Goal: Transaction & Acquisition: Book appointment/travel/reservation

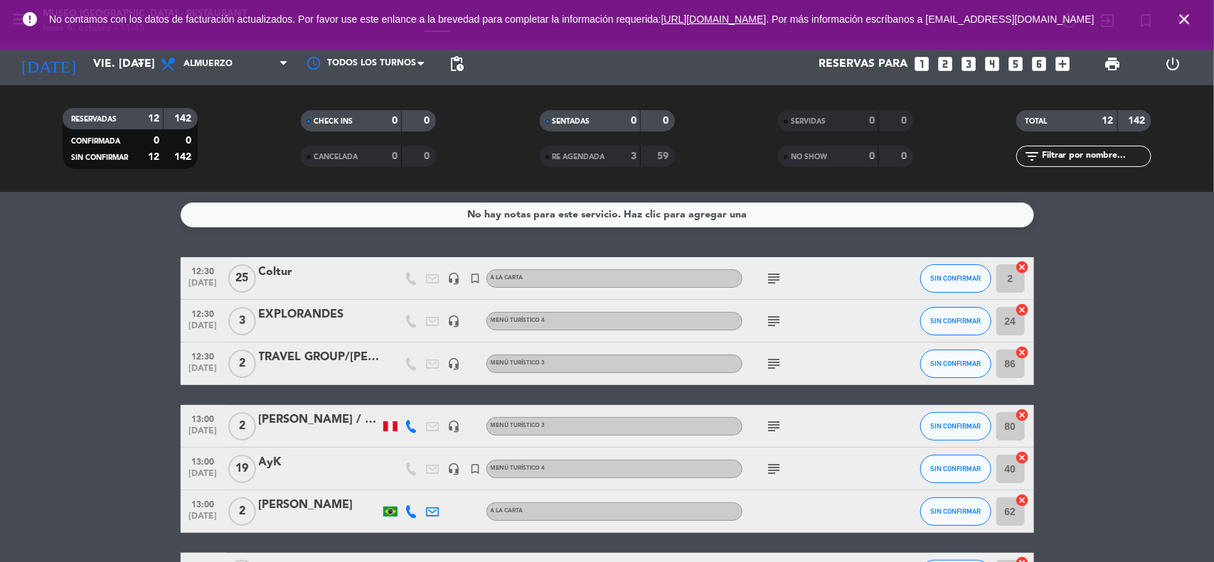
click at [1184, 23] on icon "close" at bounding box center [1183, 19] width 17 height 17
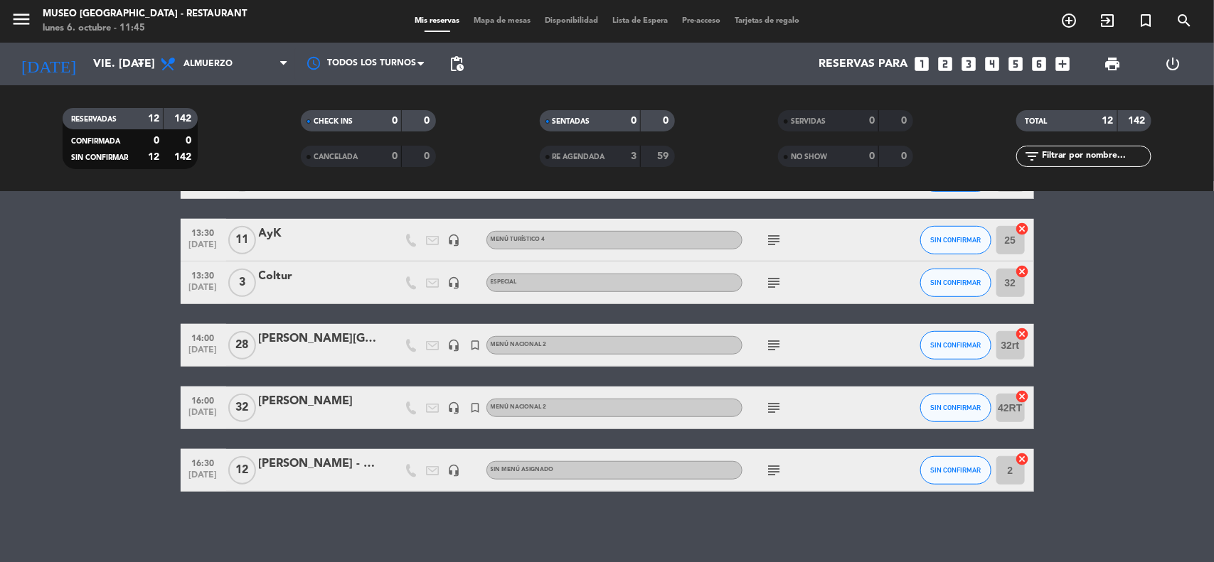
click at [1103, 424] on bookings-row "12:30 [DATE] Coltur headset_mic turned_in_not A la carta subject SIN CONFIRMAR …" at bounding box center [607, 176] width 1214 height 631
click at [123, 76] on input "vie. [DATE]" at bounding box center [161, 64] width 150 height 28
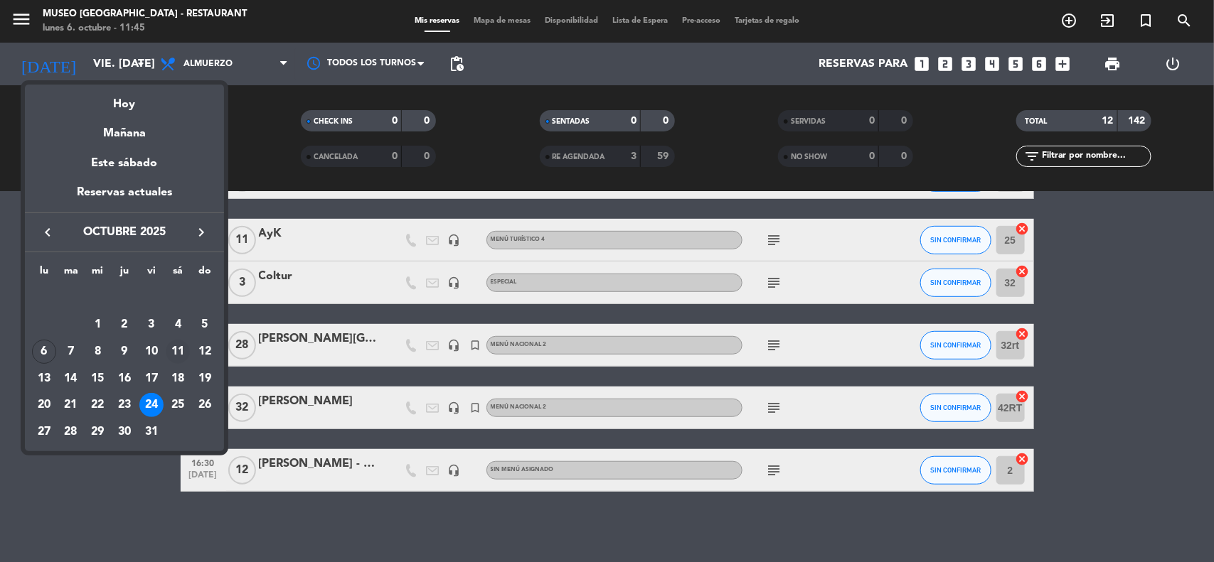
click at [176, 348] on div "11" at bounding box center [178, 352] width 24 height 24
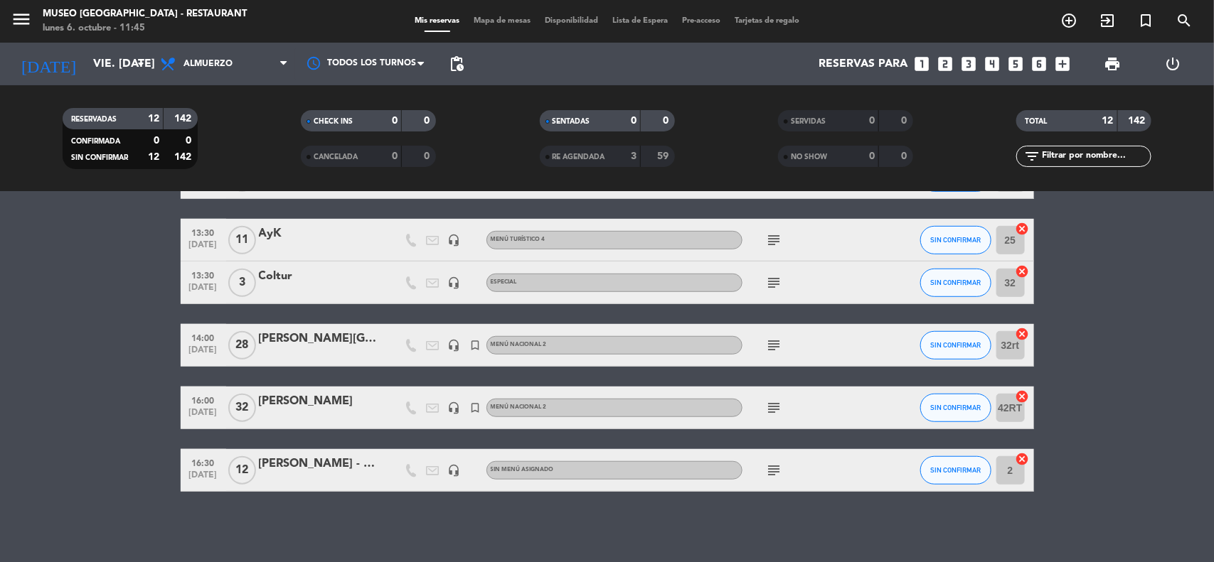
type input "sáb. [DATE]"
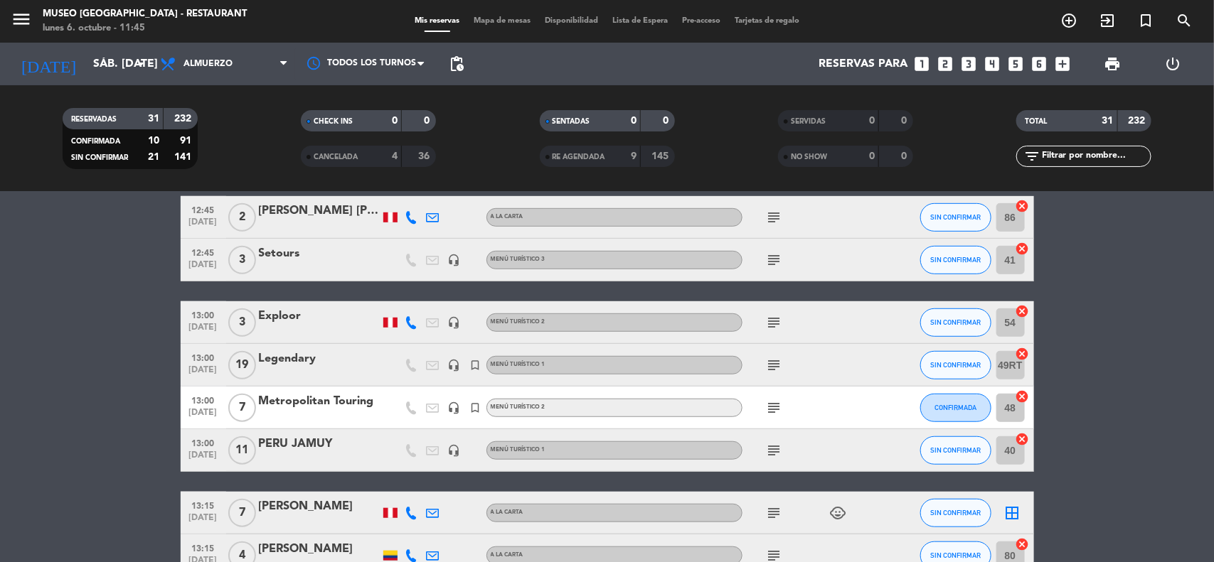
click at [992, 64] on icon "looks_4" at bounding box center [992, 64] width 18 height 18
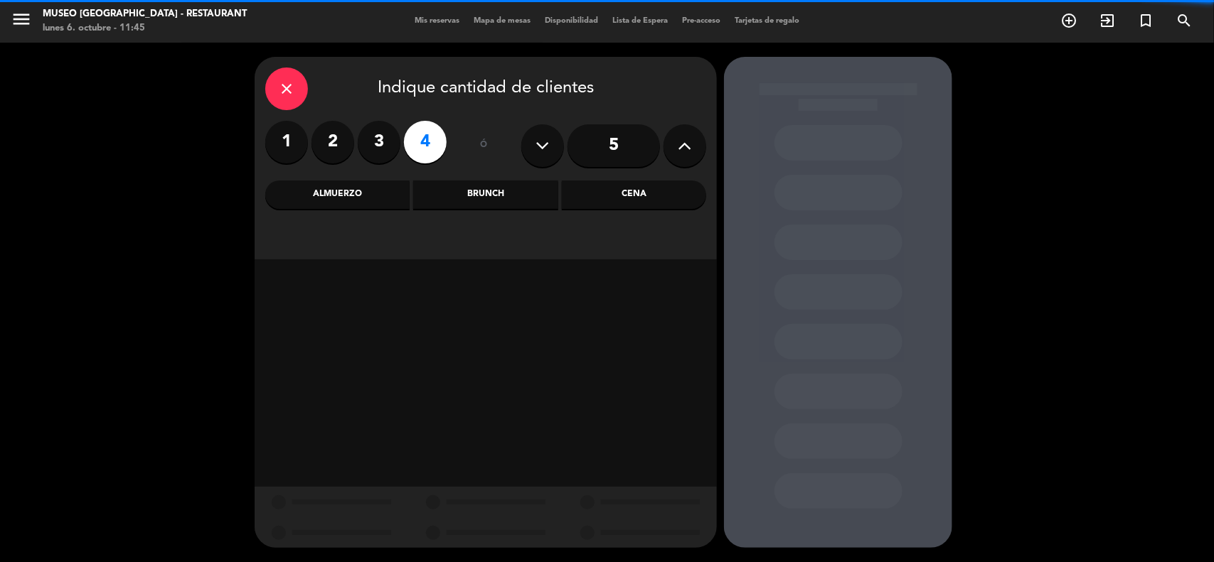
click at [690, 153] on icon at bounding box center [685, 145] width 14 height 21
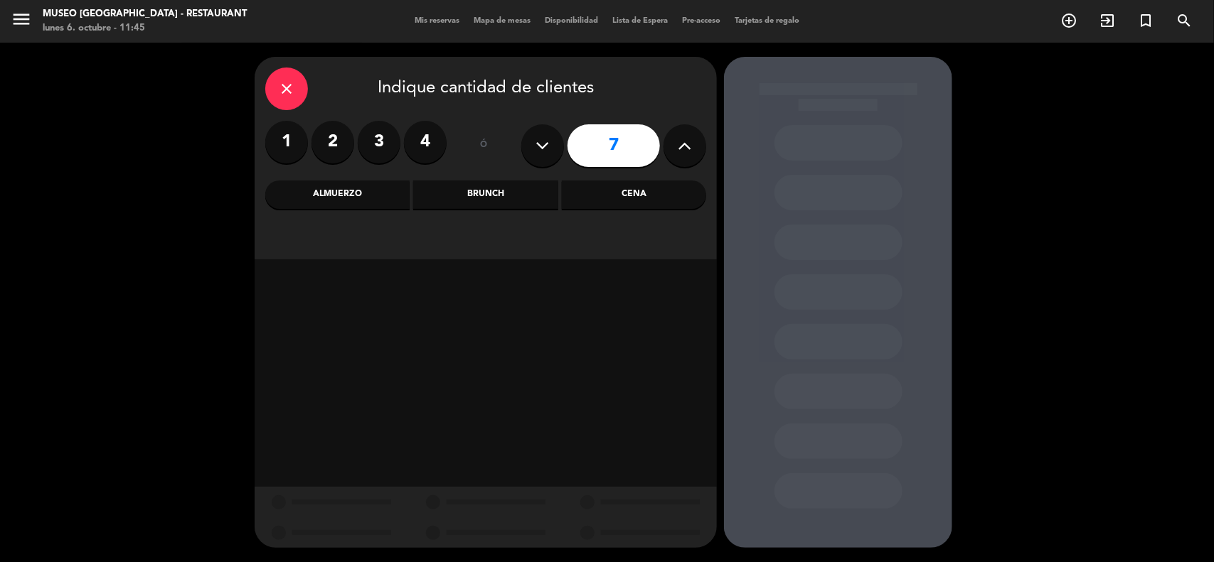
click at [544, 146] on icon at bounding box center [543, 145] width 14 height 21
type input "6"
click at [368, 198] on div "Almuerzo" at bounding box center [337, 195] width 144 height 28
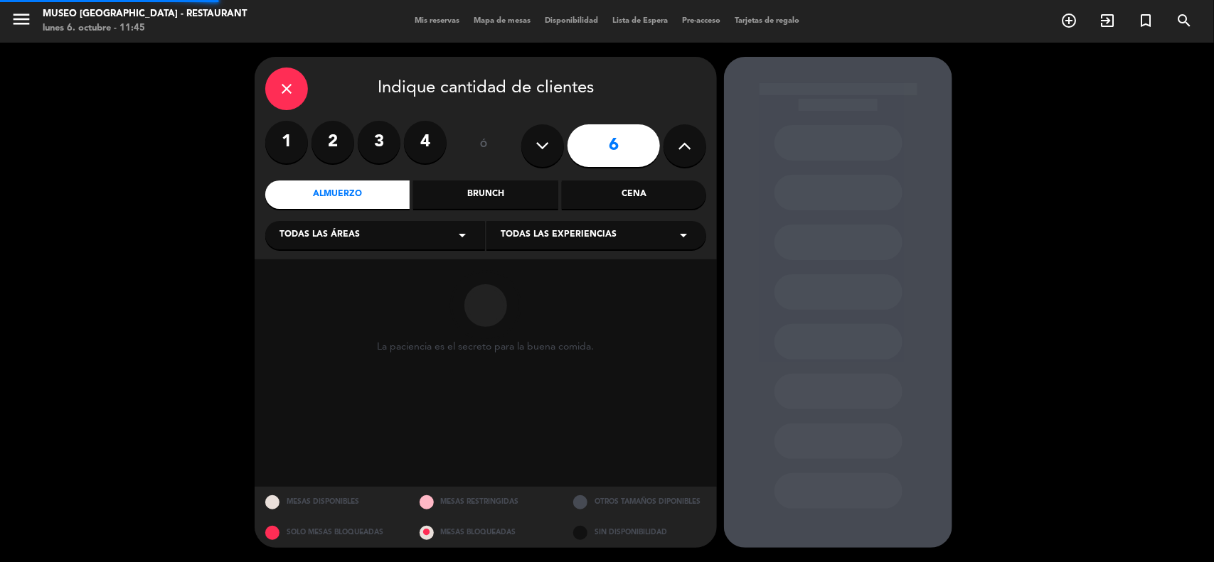
click at [349, 238] on span "Todas las áreas" at bounding box center [319, 235] width 80 height 14
click at [320, 291] on div "Jardines1" at bounding box center [374, 291] width 191 height 14
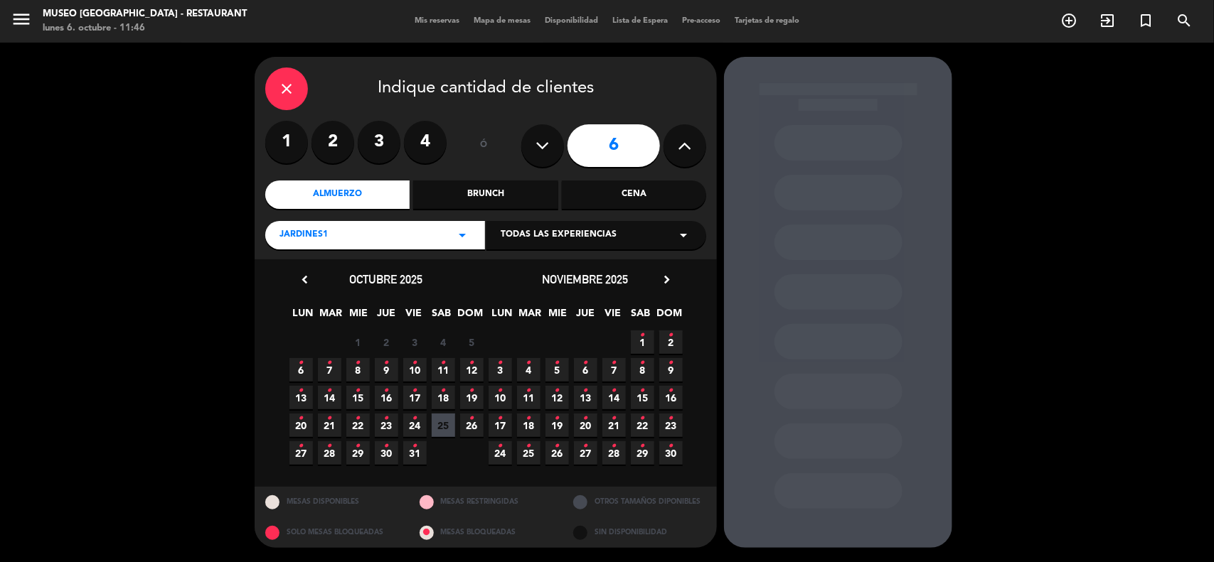
click at [439, 365] on span "11 •" at bounding box center [443, 369] width 23 height 23
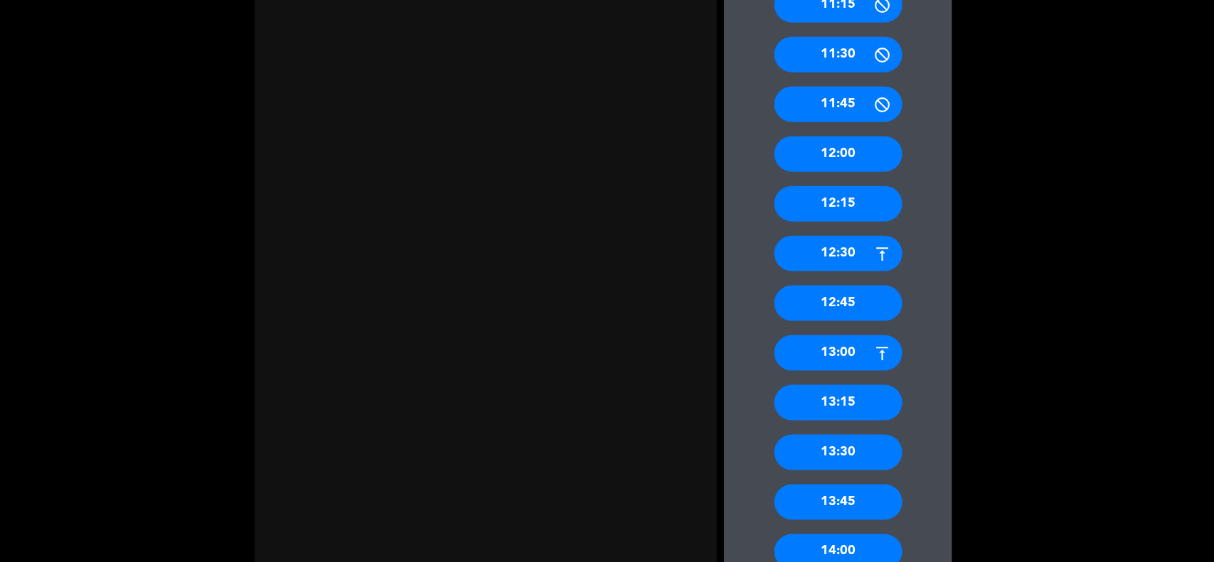
scroll to position [711, 0]
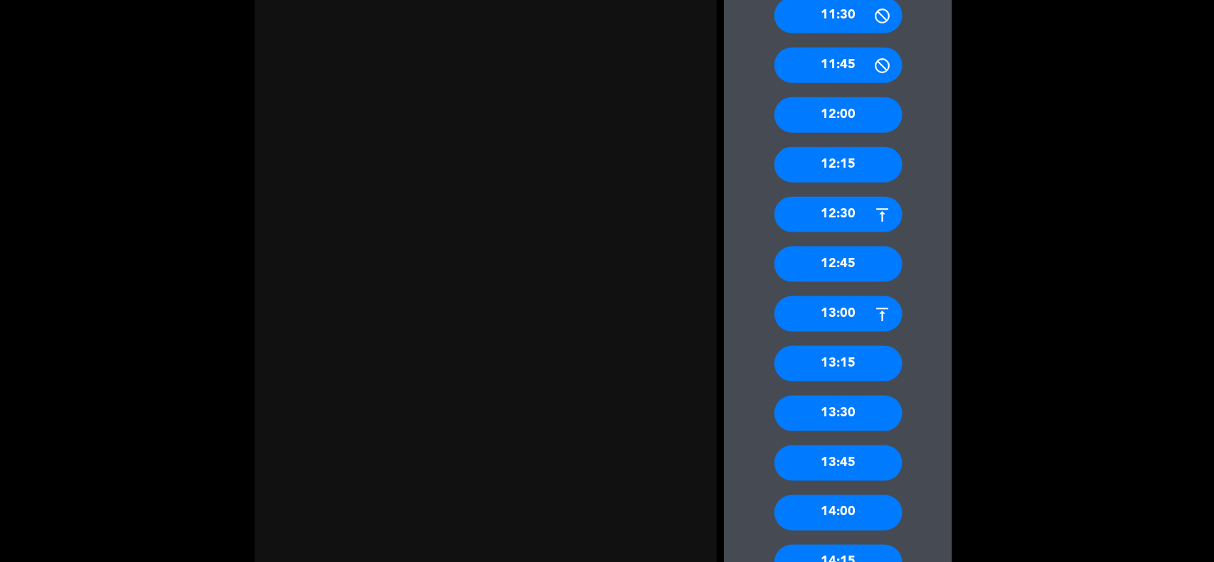
click at [812, 363] on div "13:15" at bounding box center [838, 364] width 128 height 36
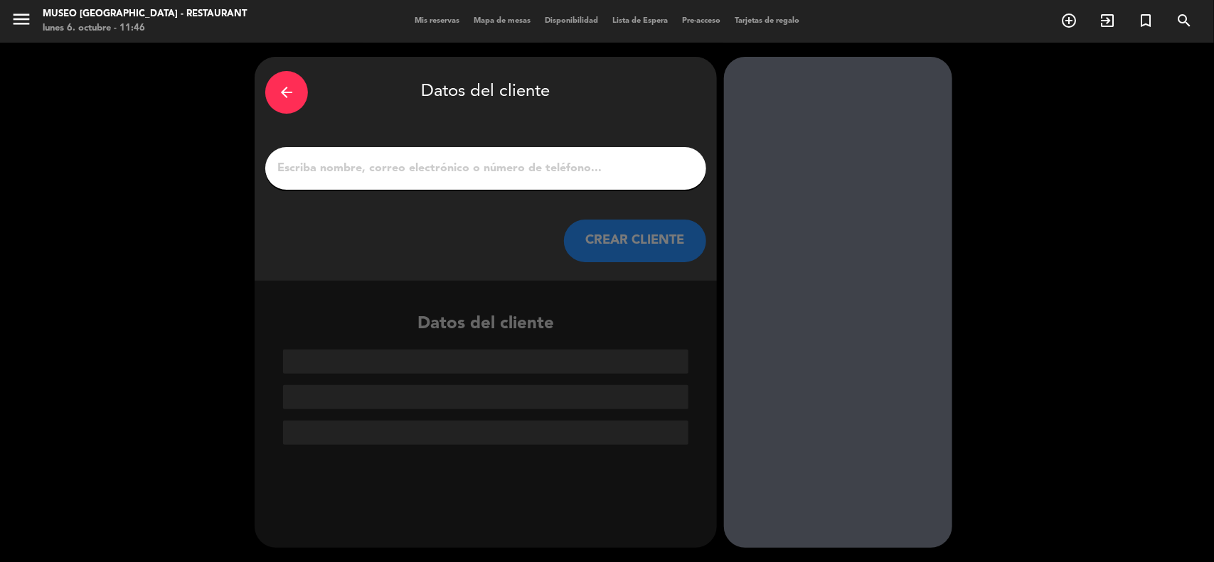
scroll to position [0, 0]
click at [459, 168] on input "1" at bounding box center [485, 169] width 419 height 20
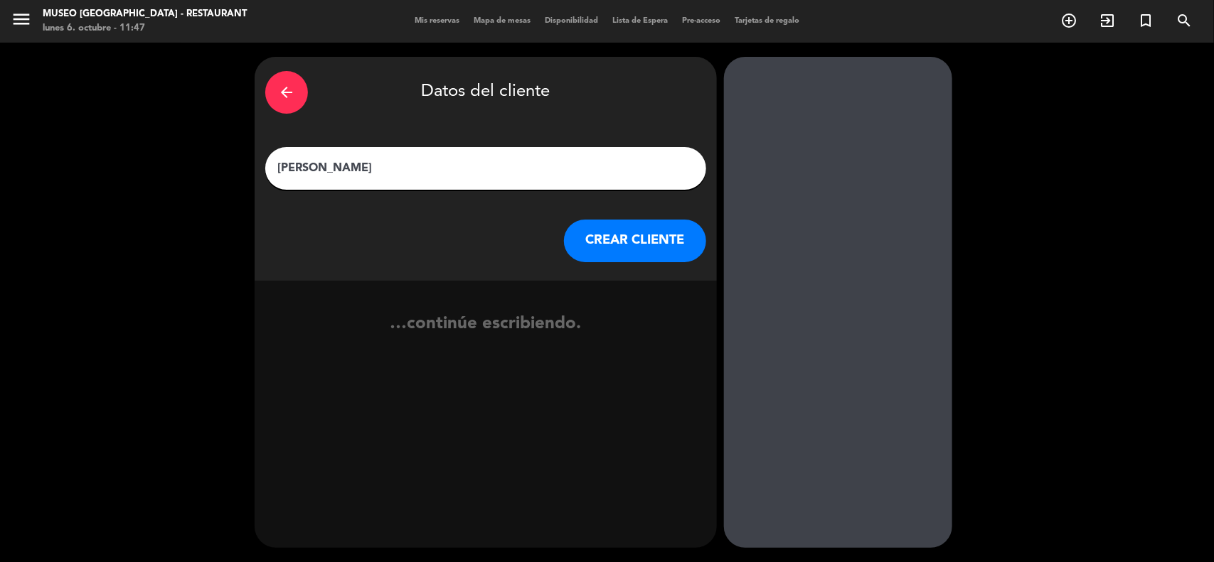
type input "[PERSON_NAME]"
click at [603, 252] on button "CREAR CLIENTE" at bounding box center [635, 241] width 142 height 43
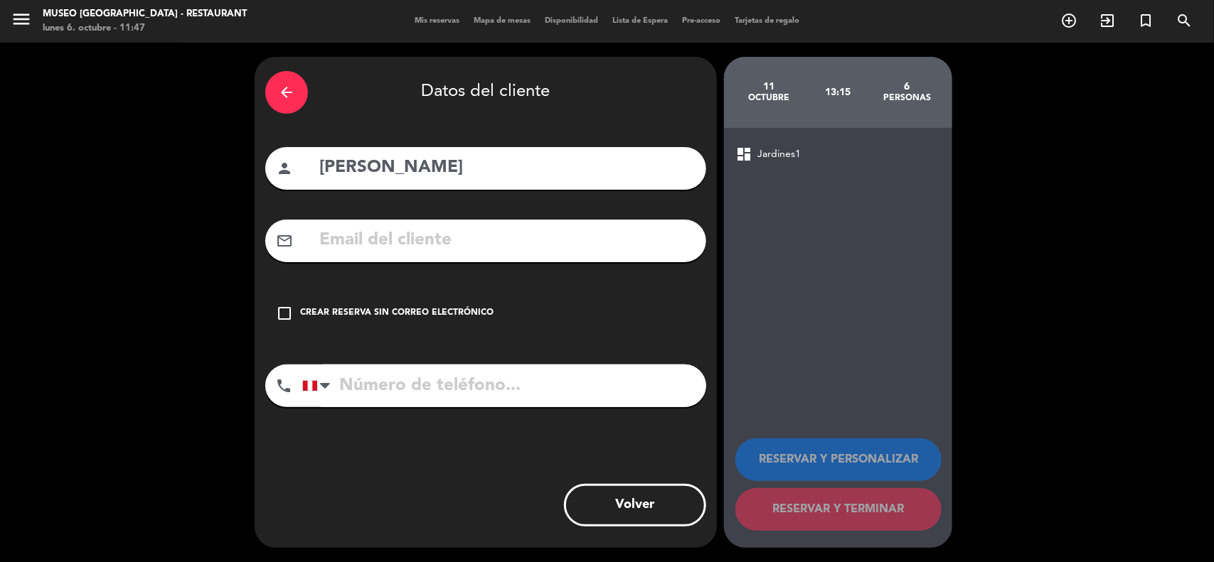
click at [533, 232] on input "text" at bounding box center [507, 240] width 378 height 29
click at [423, 242] on input "albertoivanruvera" at bounding box center [507, 240] width 378 height 29
click at [494, 240] on input "albertoivanrivera" at bounding box center [507, 240] width 378 height 29
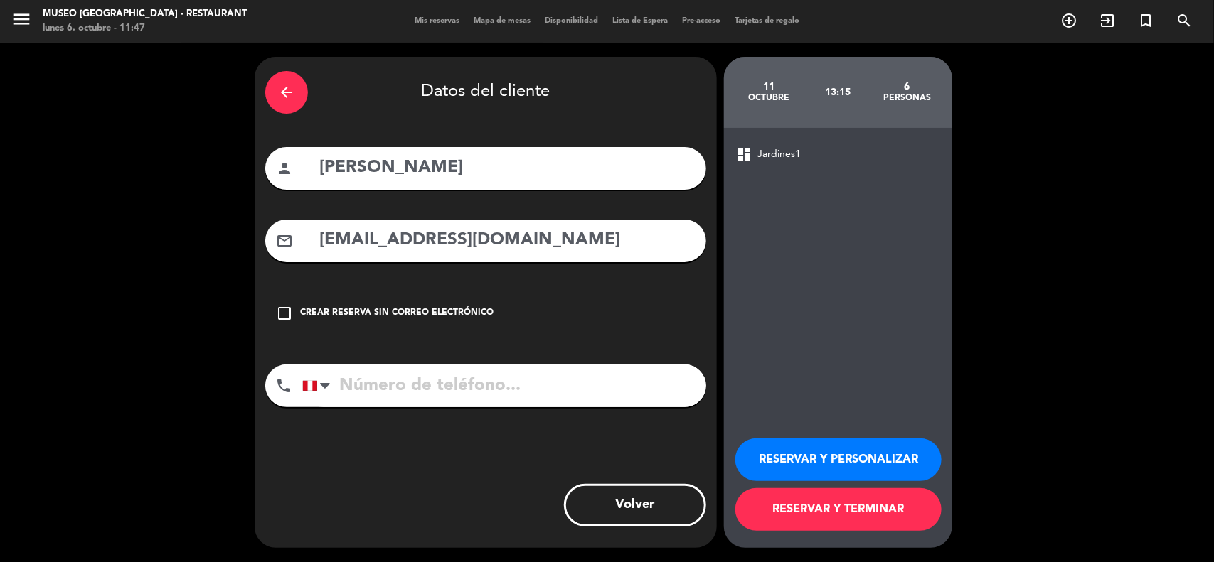
type input "[EMAIL_ADDRESS][DOMAIN_NAME]"
click at [516, 381] on input "tel" at bounding box center [504, 386] width 404 height 43
type input "923218969"
click at [816, 456] on button "RESERVAR Y PERSONALIZAR" at bounding box center [838, 460] width 206 height 43
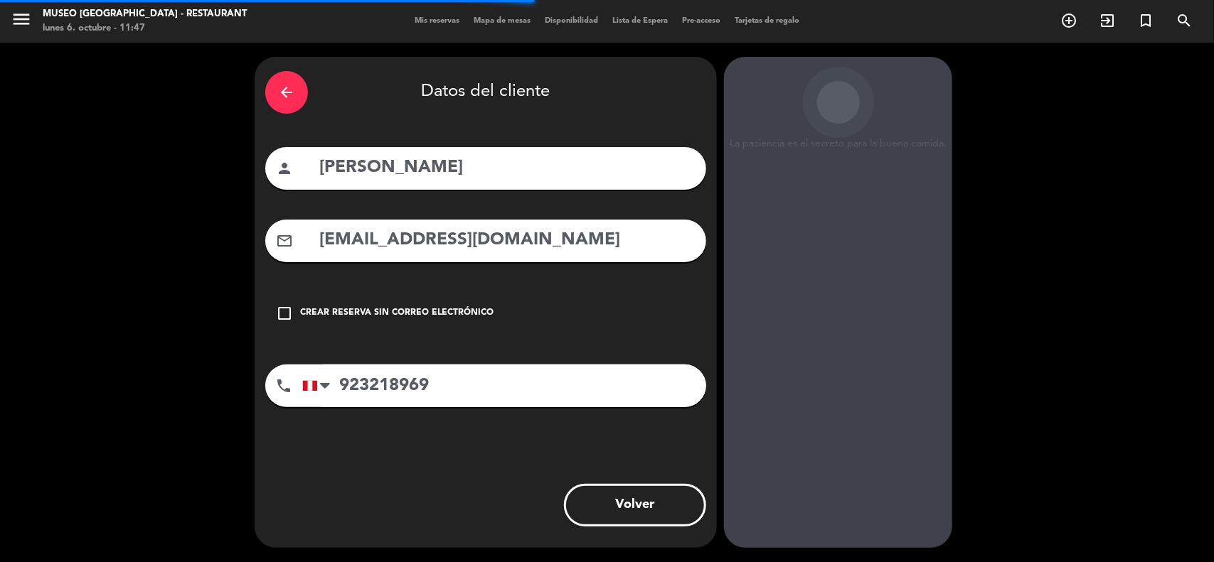
scroll to position [6, 0]
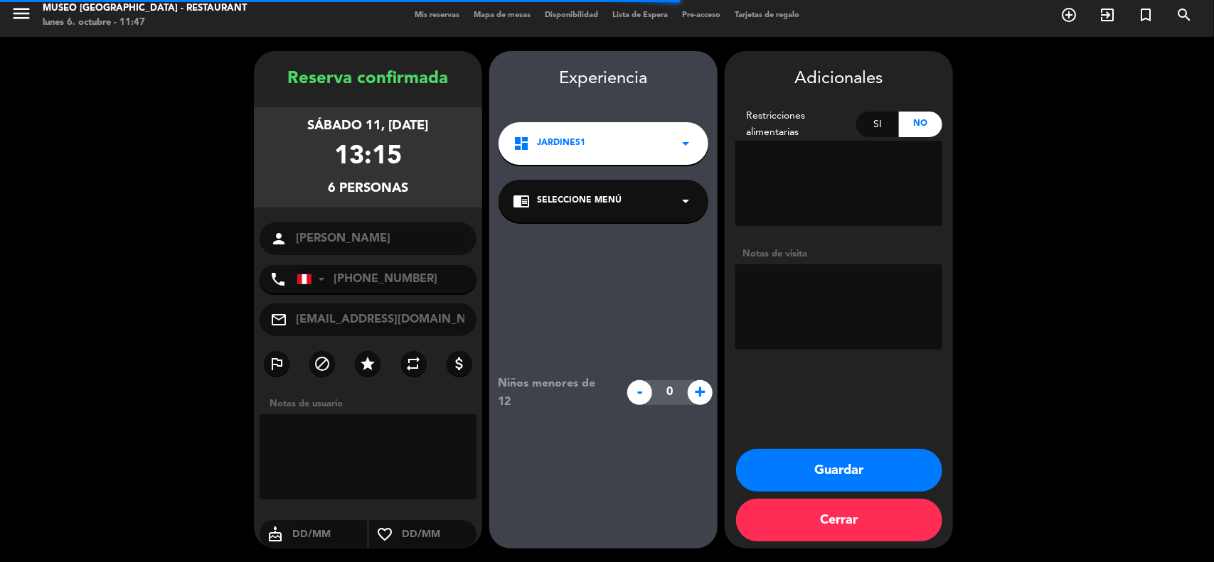
click at [660, 193] on div "chrome_reader_mode Seleccione Menú arrow_drop_down" at bounding box center [603, 201] width 210 height 43
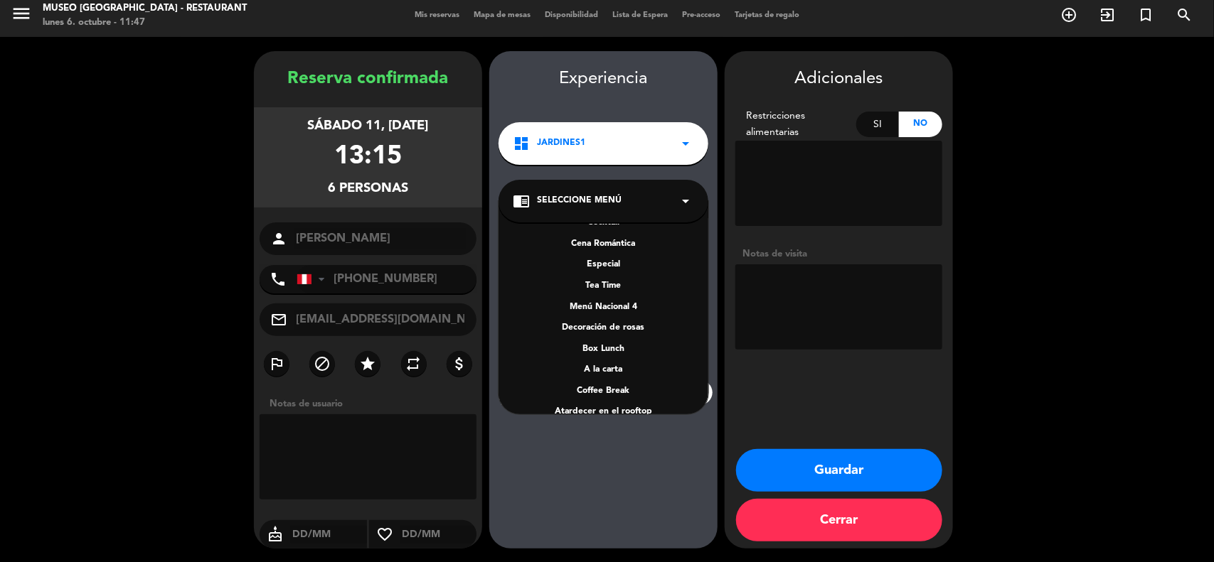
scroll to position [178, 0]
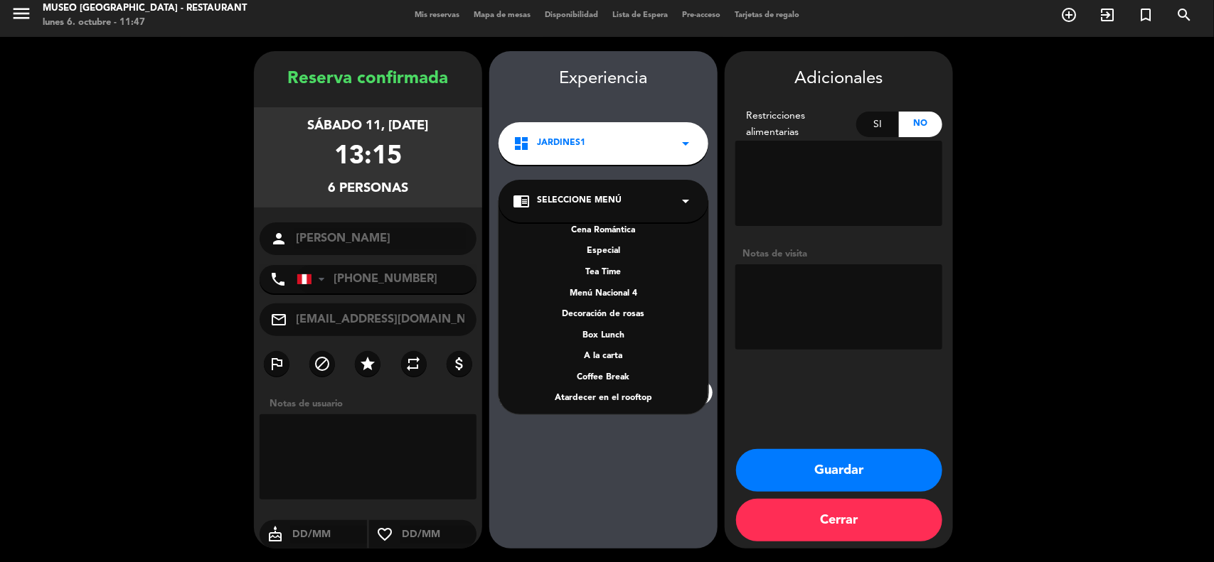
click at [610, 358] on div "A la carta" at bounding box center [603, 357] width 181 height 14
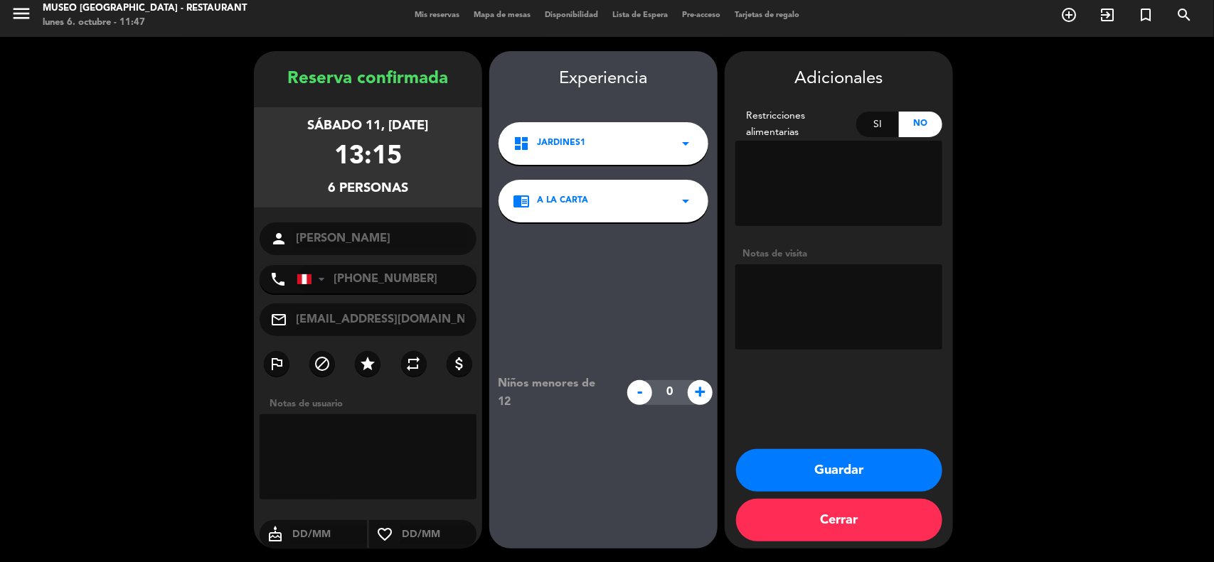
click at [789, 291] on textarea at bounding box center [838, 306] width 207 height 85
type textarea "De preferencia en la terraza del primer piso."
click at [837, 464] on button "Guardar" at bounding box center [839, 470] width 206 height 43
